Goal: Information Seeking & Learning: Learn about a topic

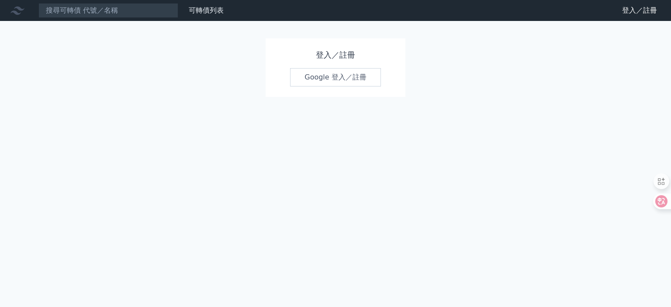
click at [349, 73] on link "Google 登入／註冊" at bounding box center [335, 77] width 91 height 18
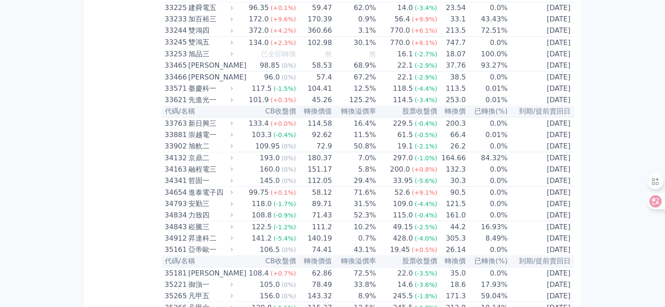
scroll to position [1705, 0]
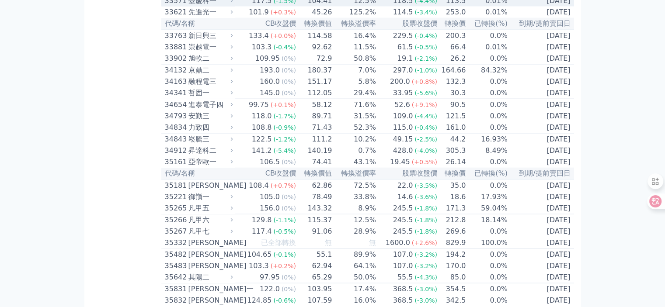
click at [194, 6] on div "臺慶科一" at bounding box center [209, 1] width 43 height 10
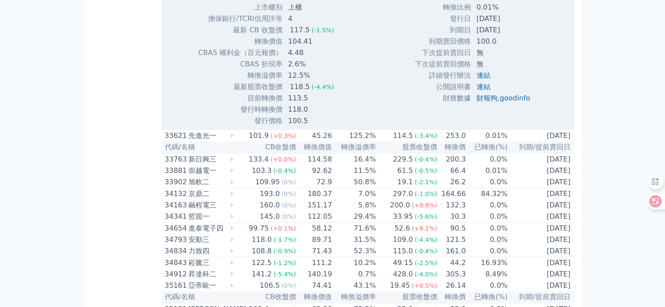
scroll to position [1880, 0]
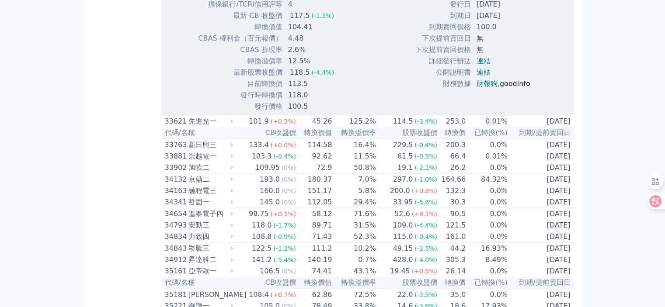
click at [522, 88] on link "goodinfo" at bounding box center [515, 84] width 31 height 8
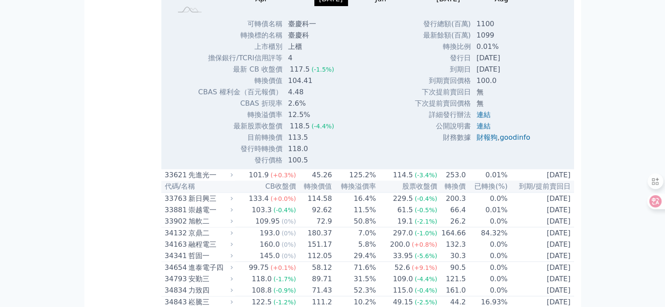
scroll to position [1836, 0]
